Goal: Task Accomplishment & Management: Complete application form

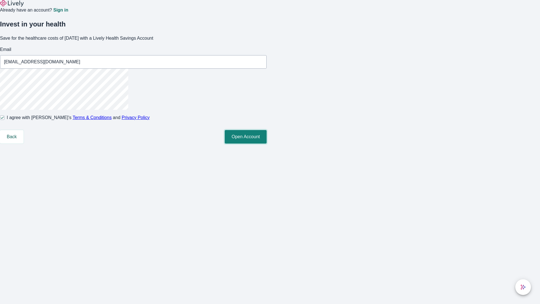
click at [267, 143] on button "Open Account" at bounding box center [246, 136] width 42 height 13
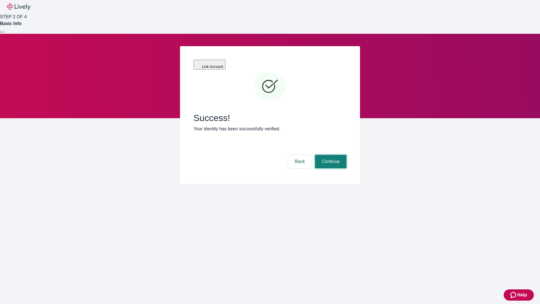
click at [330, 155] on button "Continue" at bounding box center [330, 161] width 31 height 13
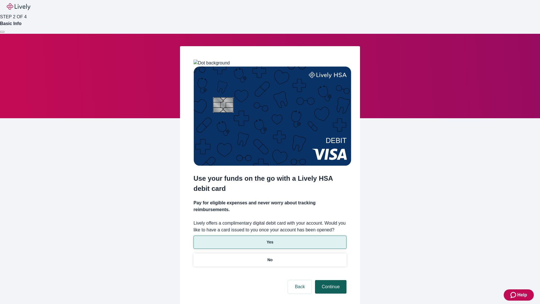
click at [270, 239] on p "Yes" at bounding box center [270, 242] width 7 height 6
click at [330, 280] on button "Continue" at bounding box center [330, 286] width 31 height 13
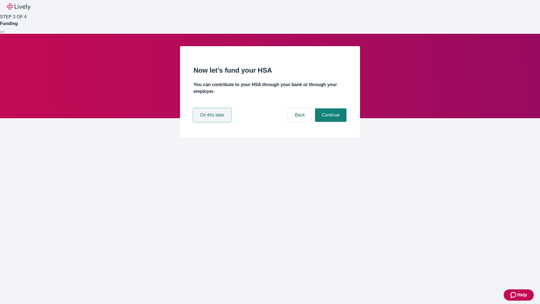
click at [213, 122] on button "Do this later" at bounding box center [211, 114] width 37 height 13
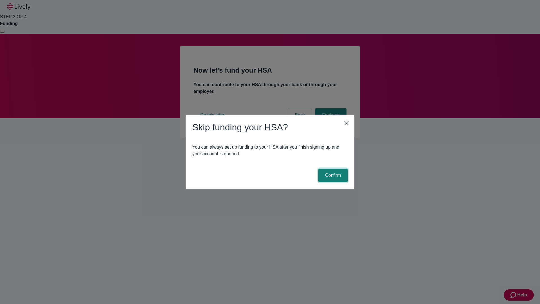
click at [332, 175] on button "Confirm" at bounding box center [332, 174] width 29 height 13
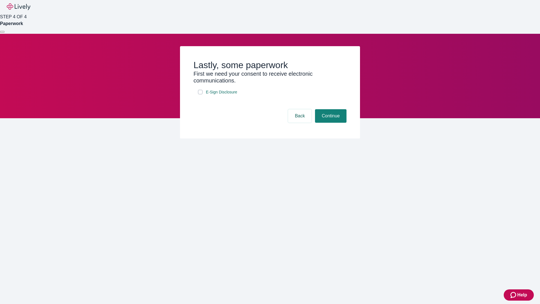
click at [200, 94] on input "E-Sign Disclosure" at bounding box center [200, 92] width 4 height 4
checkbox input "true"
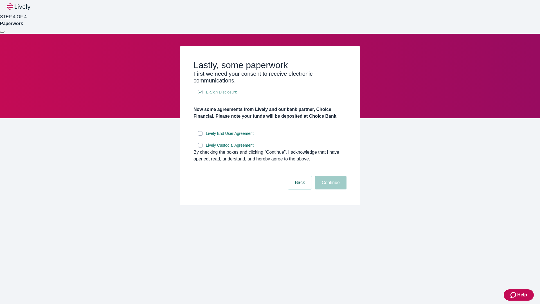
click at [200, 136] on input "Lively End User Agreement" at bounding box center [200, 133] width 4 height 4
checkbox input "true"
click at [200, 147] on input "Lively Custodial Agreement" at bounding box center [200, 145] width 4 height 4
checkbox input "true"
click at [330, 189] on button "Continue" at bounding box center [330, 182] width 31 height 13
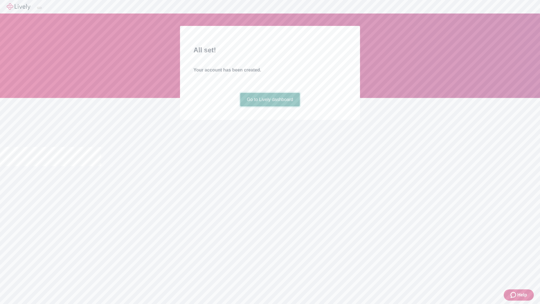
click at [270, 106] on link "Go to Lively dashboard" at bounding box center [270, 99] width 60 height 13
